Goal: Information Seeking & Learning: Find specific fact

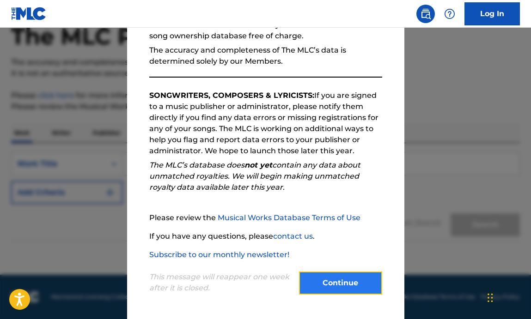
click at [349, 276] on button "Continue" at bounding box center [340, 283] width 83 height 23
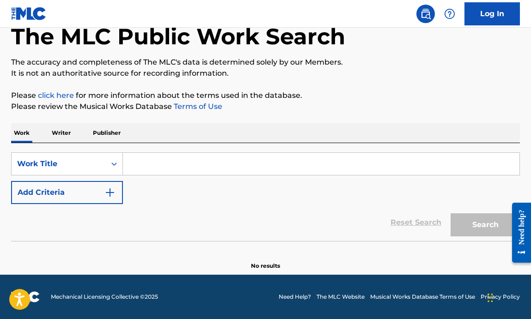
click at [165, 165] on input "Search Form" at bounding box center [321, 164] width 397 height 22
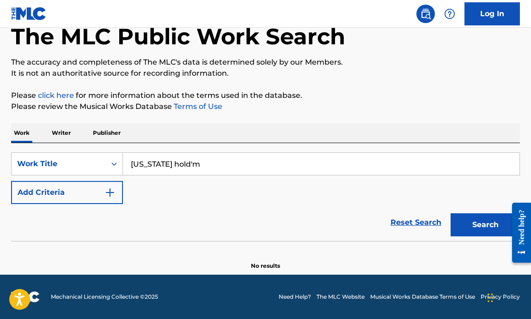
click at [451, 214] on button "Search" at bounding box center [485, 225] width 69 height 23
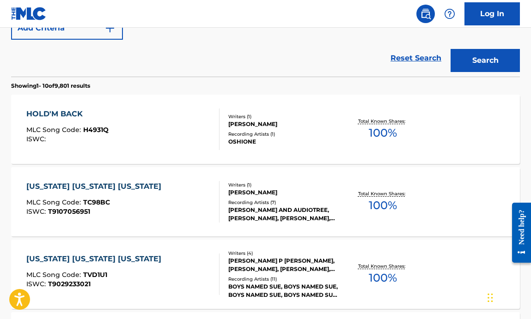
scroll to position [157, 0]
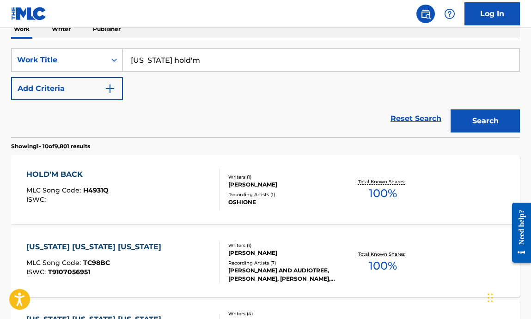
click at [170, 63] on input "[US_STATE] hold'm" at bounding box center [321, 60] width 397 height 22
click at [451, 110] on button "Search" at bounding box center [485, 121] width 69 height 23
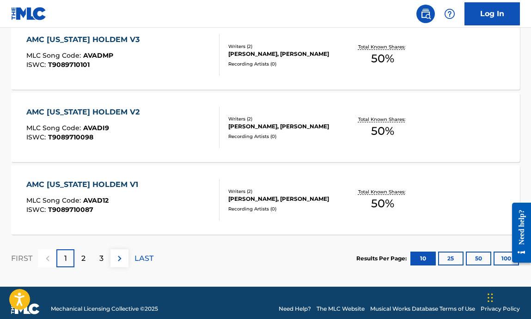
scroll to position [812, 0]
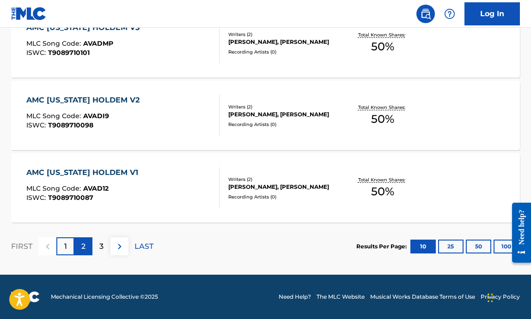
click at [85, 241] on p "2" at bounding box center [83, 246] width 4 height 11
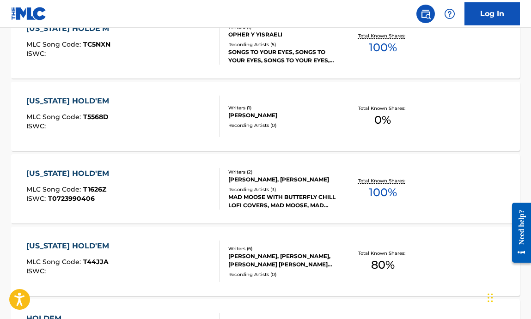
scroll to position [0, 0]
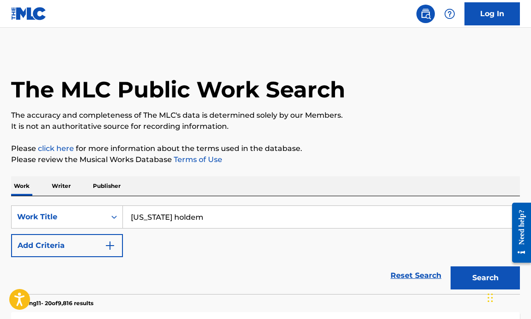
click at [169, 215] on input "[US_STATE] holdem" at bounding box center [321, 217] width 397 height 22
type input "[US_STATE] hold em"
click at [451, 267] on button "Search" at bounding box center [485, 278] width 69 height 23
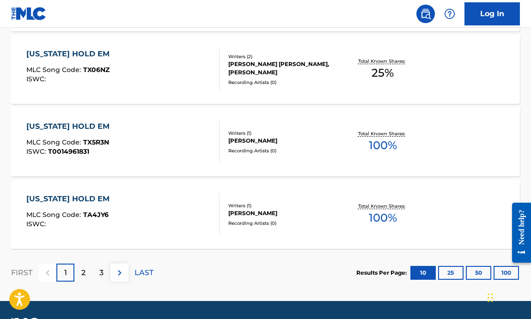
scroll to position [791, 0]
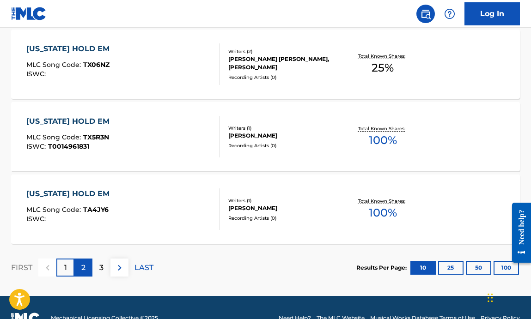
click at [86, 271] on div "2" at bounding box center [83, 268] width 18 height 18
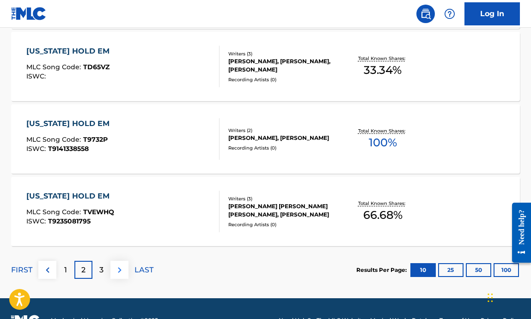
scroll to position [812, 0]
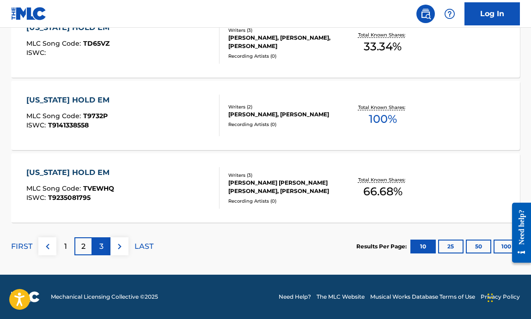
click at [101, 251] on p "3" at bounding box center [101, 246] width 4 height 11
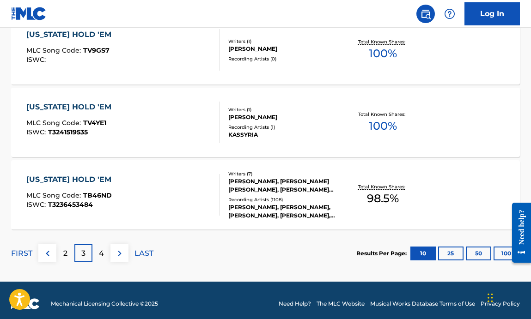
click at [47, 166] on div "[US_STATE] HOLD 'EM MLC Song Code : TB46ND ISWC : T3236453484 Writers ( 7 ) [PE…" at bounding box center [265, 194] width 509 height 69
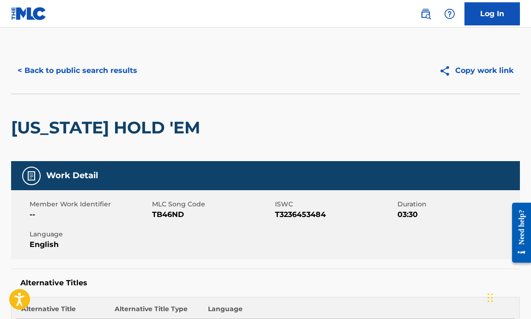
scroll to position [812, 0]
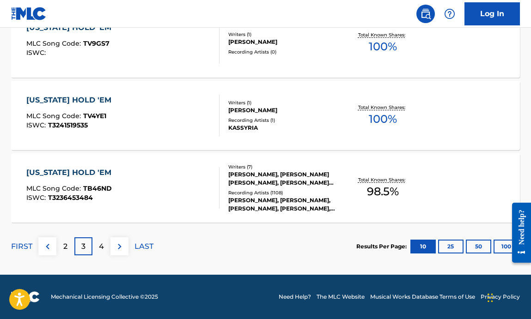
click at [57, 172] on div "[US_STATE] HOLD 'EM" at bounding box center [71, 172] width 90 height 11
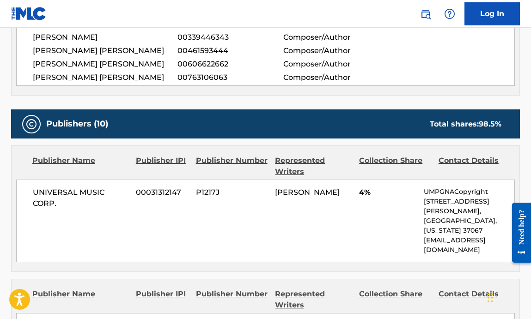
scroll to position [452, 0]
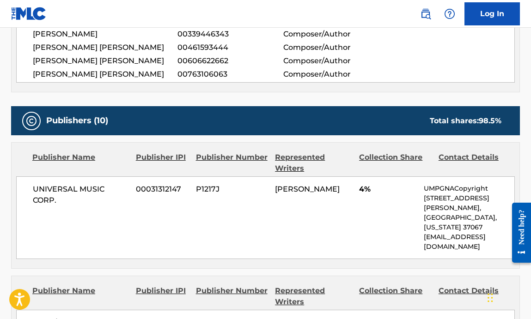
click at [128, 208] on div "UNIVERSAL MUSIC CORP. 00031312147 P1217J [PERSON_NAME] 4% UMPGNACopyright [STRE…" at bounding box center [265, 218] width 499 height 83
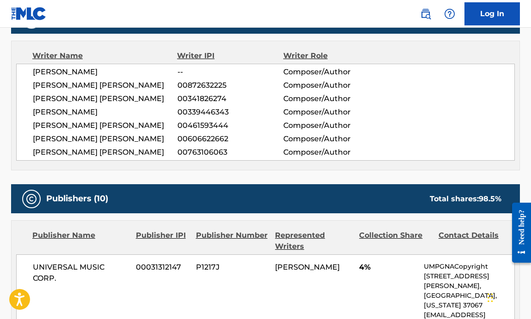
scroll to position [368, 0]
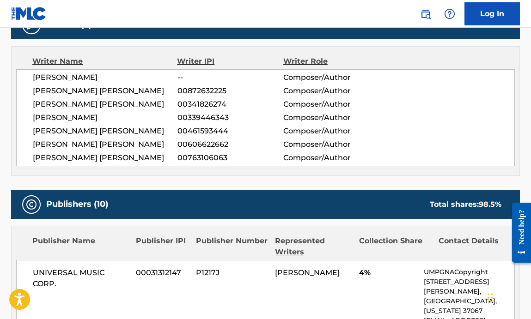
click at [110, 193] on div "Publishers (10) Total shares: 98.5 %" at bounding box center [265, 204] width 509 height 29
click at [108, 157] on span "[PERSON_NAME] [PERSON_NAME]" at bounding box center [105, 158] width 145 height 11
drag, startPoint x: 33, startPoint y: 77, endPoint x: 83, endPoint y: 75, distance: 49.9
click at [83, 75] on span "[PERSON_NAME]" at bounding box center [105, 77] width 145 height 11
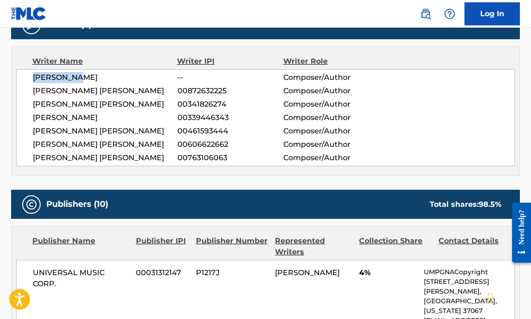
copy span "[PERSON_NAME]"
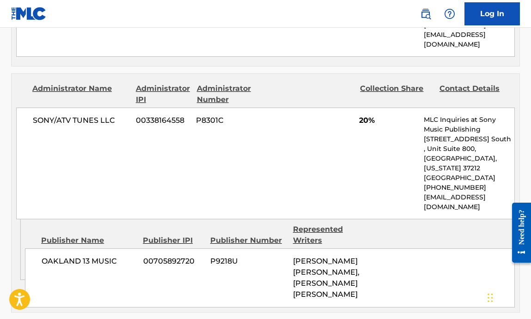
scroll to position [1345, 0]
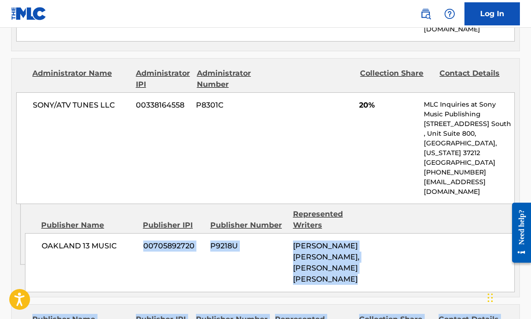
click at [57, 166] on div "Publishers (10) Total shares: 98.5 % Publisher Name Publisher IPI Publisher Num…" at bounding box center [265, 123] width 509 height 1821
